Goal: Task Accomplishment & Management: Use online tool/utility

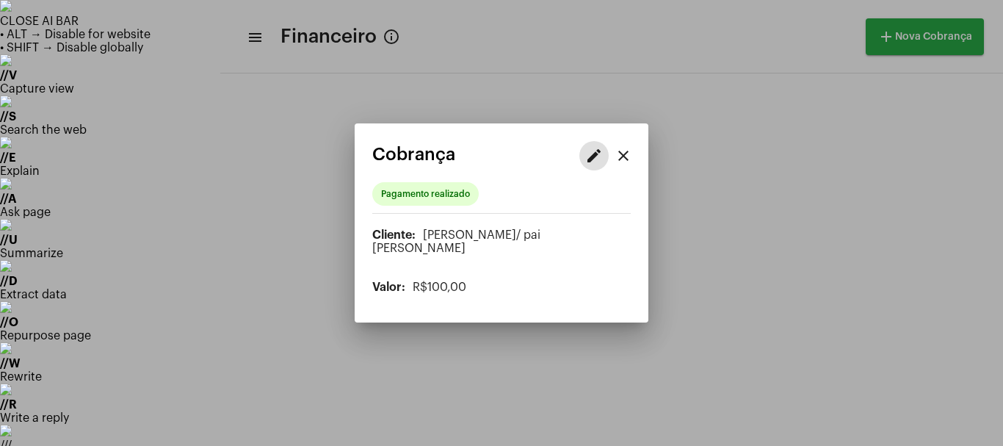
scroll to position [612, 0]
click at [625, 161] on mat-icon "close" at bounding box center [623, 156] width 18 height 18
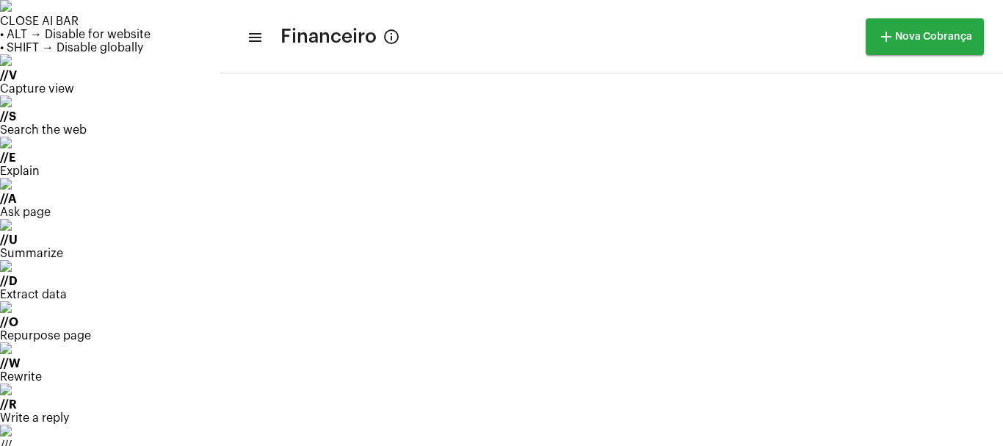
scroll to position [612, 0]
drag, startPoint x: 87, startPoint y: 142, endPoint x: 100, endPoint y: 157, distance: 19.7
